Goal: Task Accomplishment & Management: Complete application form

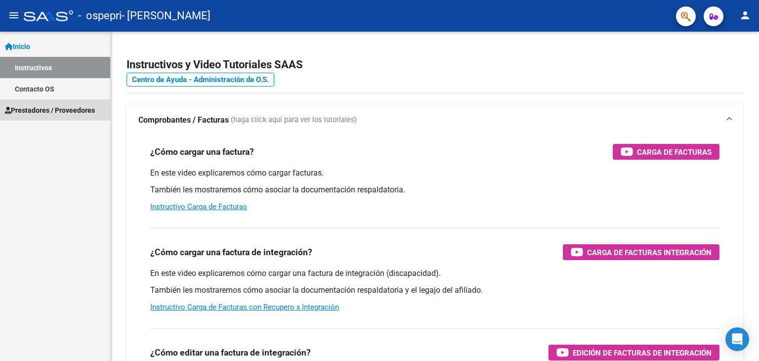
click at [40, 111] on span "Prestadores / Proveedores" at bounding box center [50, 110] width 90 height 11
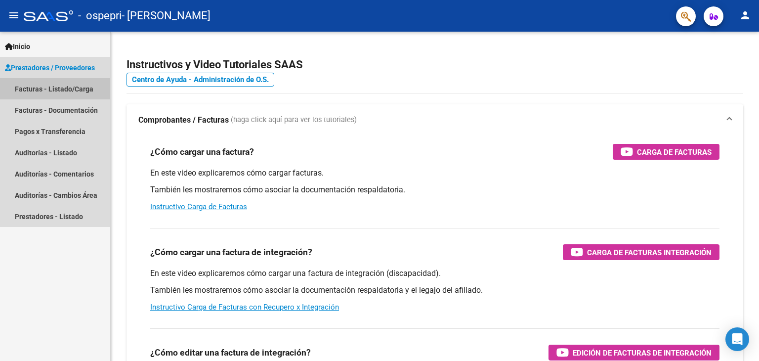
click at [59, 86] on link "Facturas - Listado/Carga" at bounding box center [55, 88] width 110 height 21
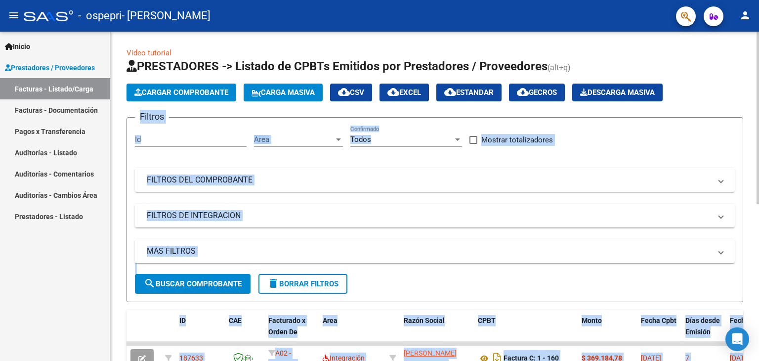
drag, startPoint x: 755, startPoint y: 75, endPoint x: 757, endPoint y: 133, distance: 58.3
click at [757, 133] on div "Video tutorial PRESTADORES -> Listado de CPBTs Emitidos por Prestadores / Prove…" at bounding box center [436, 342] width 651 height 621
click at [729, 100] on div "Cargar Comprobante Carga Masiva cloud_download CSV cloud_download EXCEL cloud_d…" at bounding box center [435, 93] width 617 height 18
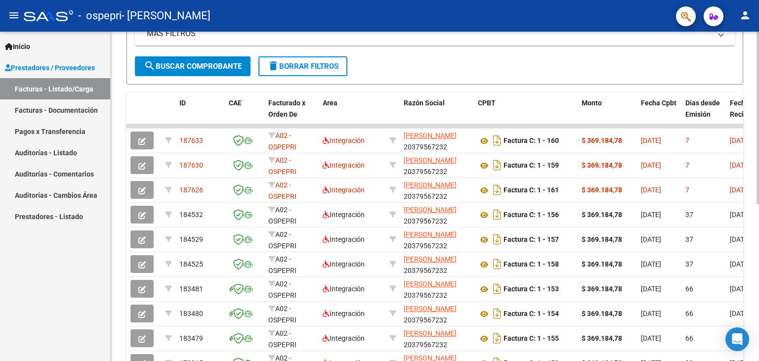
scroll to position [218, 0]
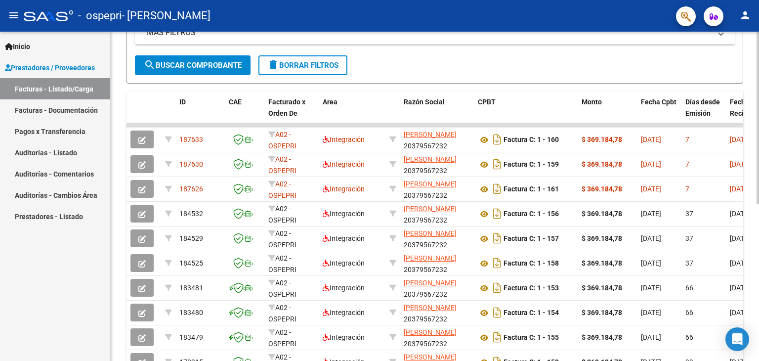
click at [754, 214] on div "Video tutorial PRESTADORES -> Listado de CPBTs Emitidos por Prestadores / Prove…" at bounding box center [436, 123] width 651 height 621
click at [516, 113] on datatable-header-cell "CPBT" at bounding box center [526, 112] width 104 height 43
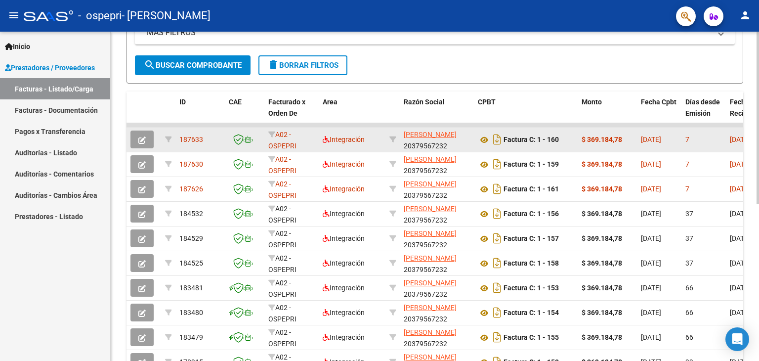
click at [573, 140] on div "Factura C: 1 - 160" at bounding box center [526, 139] width 96 height 16
click at [136, 143] on button "button" at bounding box center [141, 139] width 23 height 18
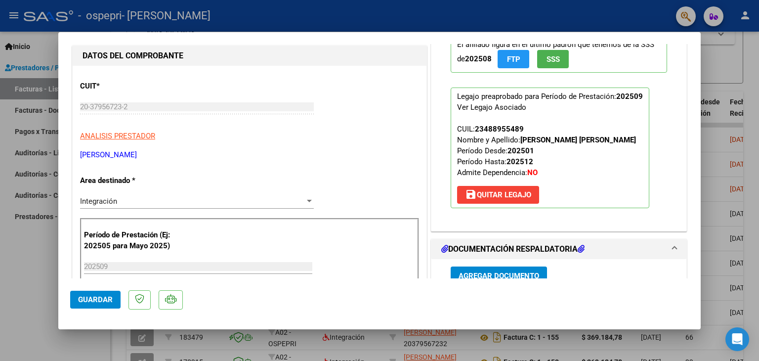
scroll to position [0, 0]
